Goal: Book appointment/travel/reservation

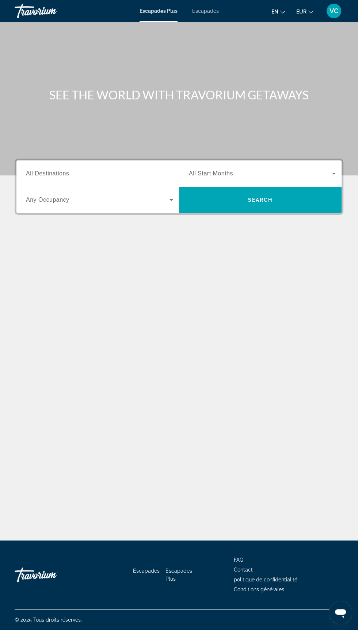
click at [96, 176] on input "Destination All Destinations" at bounding box center [99, 174] width 147 height 9
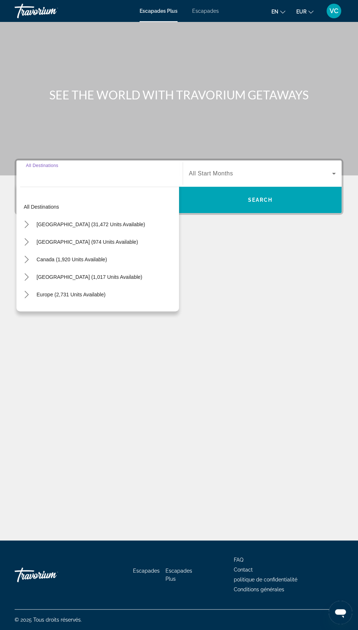
scroll to position [62, 0]
click at [90, 286] on span "Select destination: Europe (2,731 units available)" at bounding box center [71, 295] width 76 height 18
type input "**********"
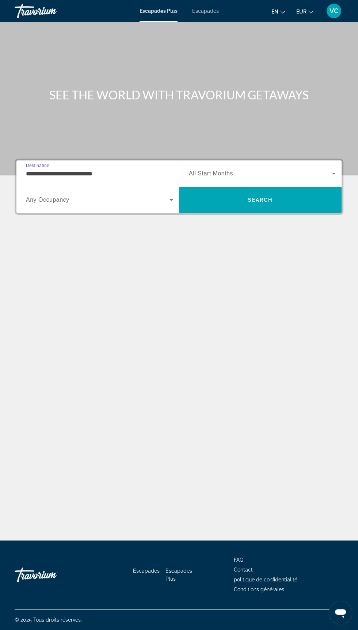
click at [249, 169] on span "Widget de recherche" at bounding box center [260, 173] width 143 height 9
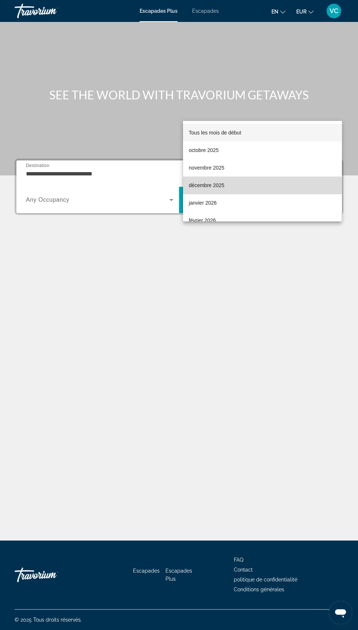
click at [226, 190] on mat-option "décembre 2025" at bounding box center [262, 186] width 159 height 18
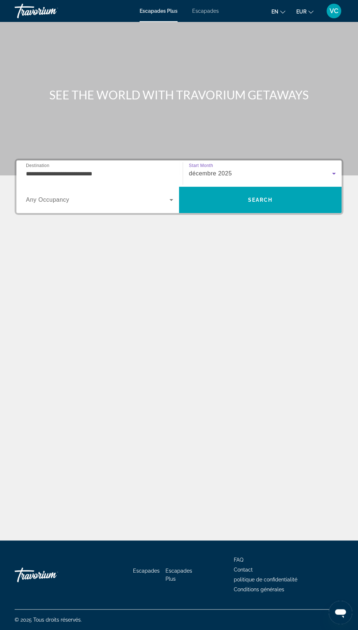
click at [240, 169] on div "décembre 2025" at bounding box center [260, 173] width 143 height 9
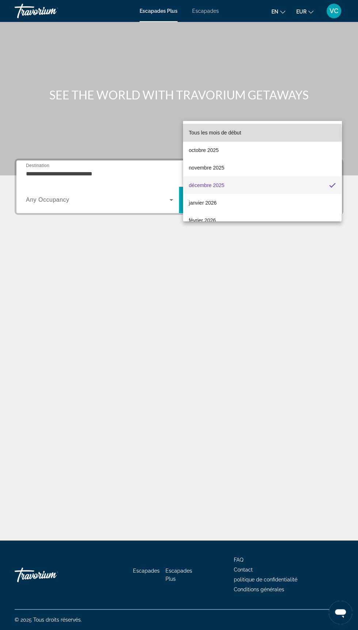
click at [247, 134] on mat-option "Tous les mois de début" at bounding box center [262, 133] width 159 height 18
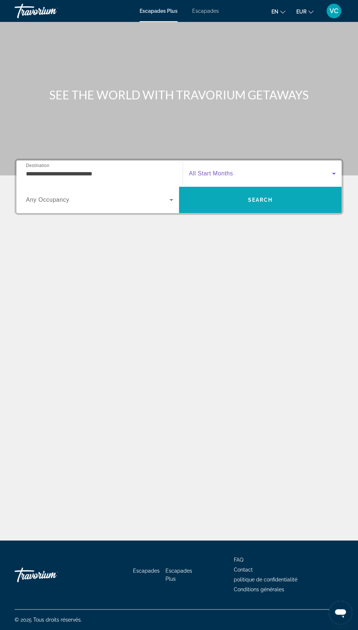
click at [272, 197] on span "Search" at bounding box center [260, 200] width 25 height 6
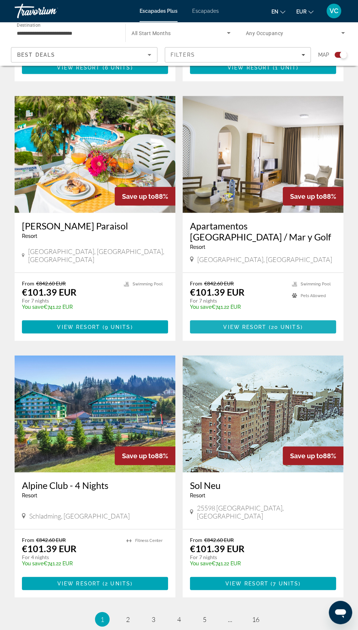
scroll to position [1172, 0]
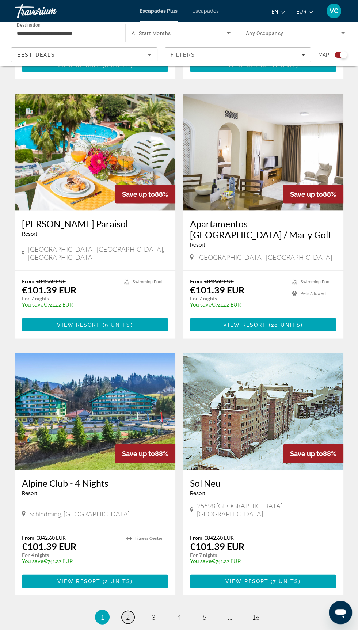
click at [128, 613] on span "2" at bounding box center [128, 617] width 4 height 8
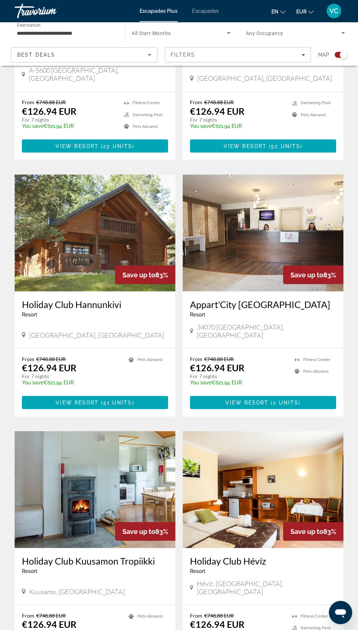
scroll to position [1161, 0]
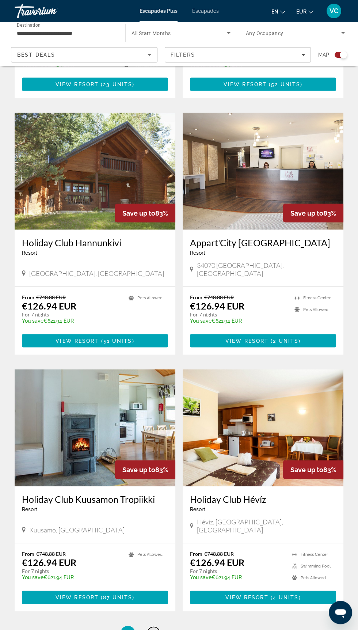
click at [157, 627] on link "page 3" at bounding box center [153, 633] width 13 height 13
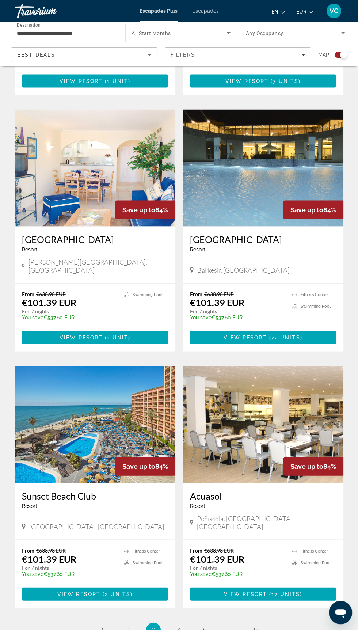
scroll to position [1161, 0]
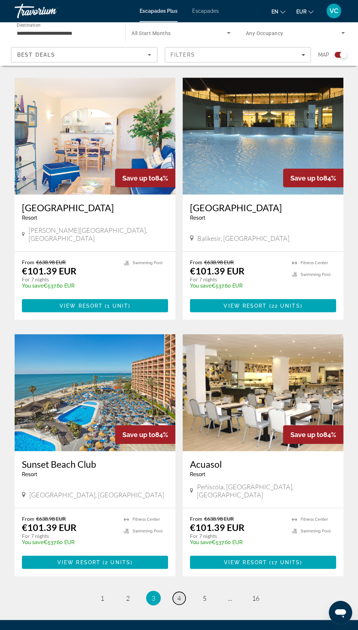
click at [179, 594] on span "4" at bounding box center [179, 598] width 4 height 8
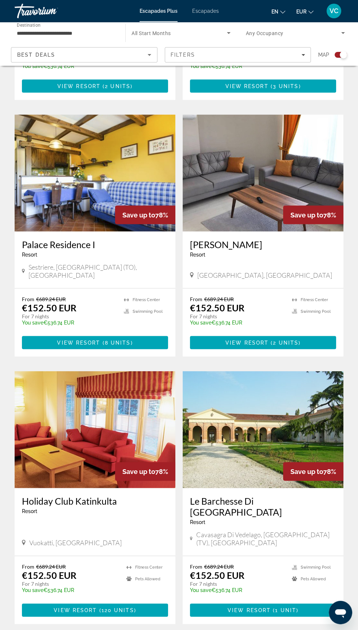
scroll to position [1172, 0]
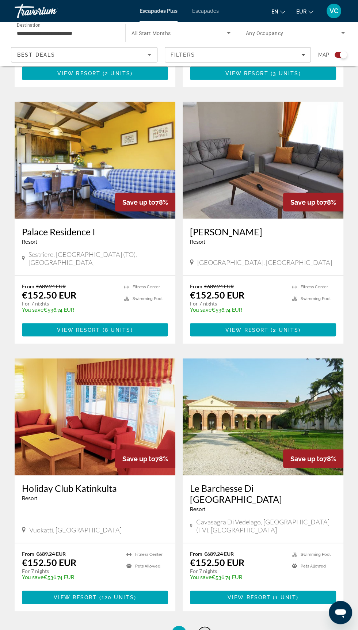
click at [205, 629] on span "5" at bounding box center [205, 633] width 4 height 8
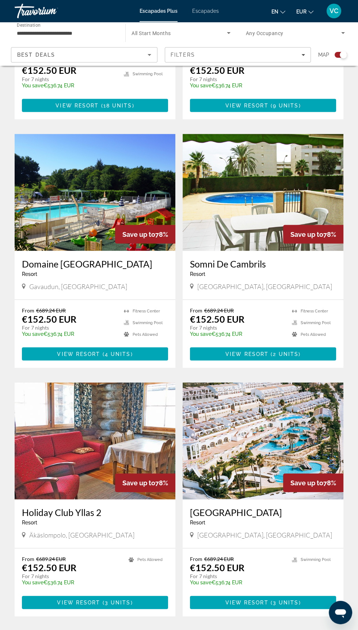
scroll to position [1161, 0]
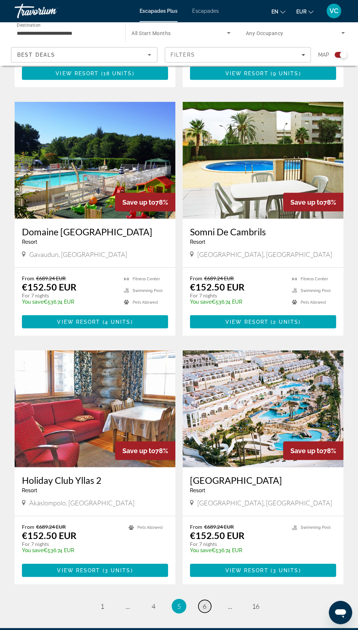
click at [208, 600] on link "page 6" at bounding box center [204, 606] width 13 height 13
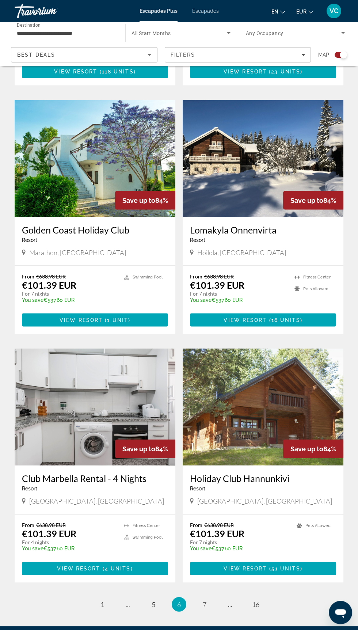
scroll to position [1161, 0]
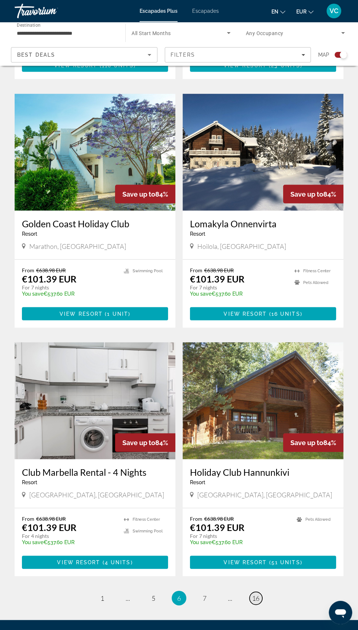
click at [255, 594] on span "16" at bounding box center [255, 598] width 7 height 8
